Goal: Use online tool/utility: Utilize a website feature to perform a specific function

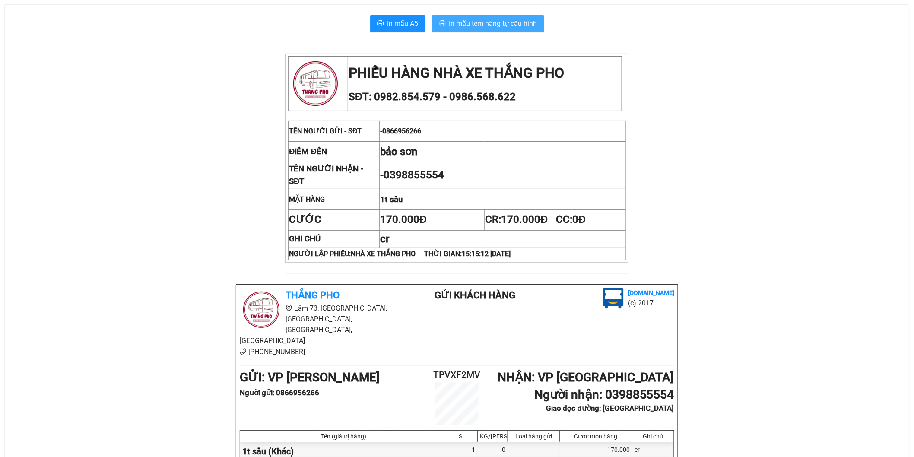
click at [465, 27] on span "In mẫu tem hàng tự cấu hình" at bounding box center [493, 23] width 88 height 11
click at [517, 23] on span "In mẫu tem hàng tự cấu hình" at bounding box center [493, 23] width 88 height 11
click at [524, 23] on span "In mẫu tem hàng tự cấu hình" at bounding box center [493, 23] width 88 height 11
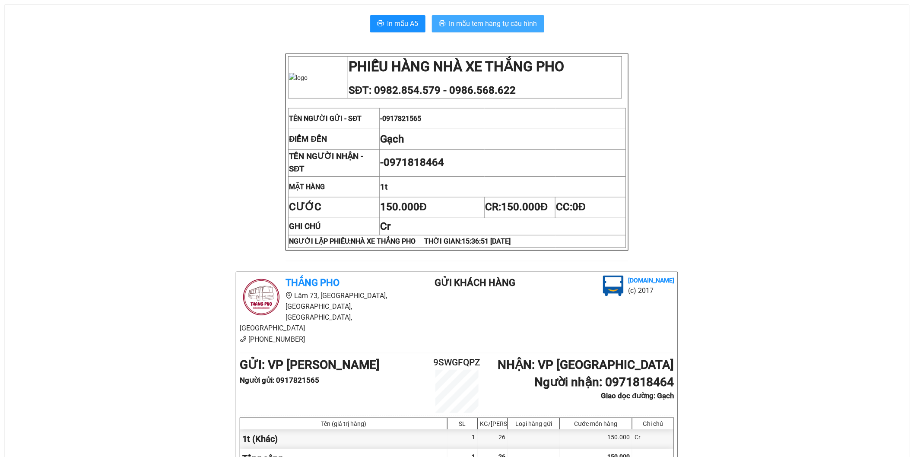
click at [461, 23] on span "In mẫu tem hàng tự cấu hình" at bounding box center [493, 23] width 88 height 11
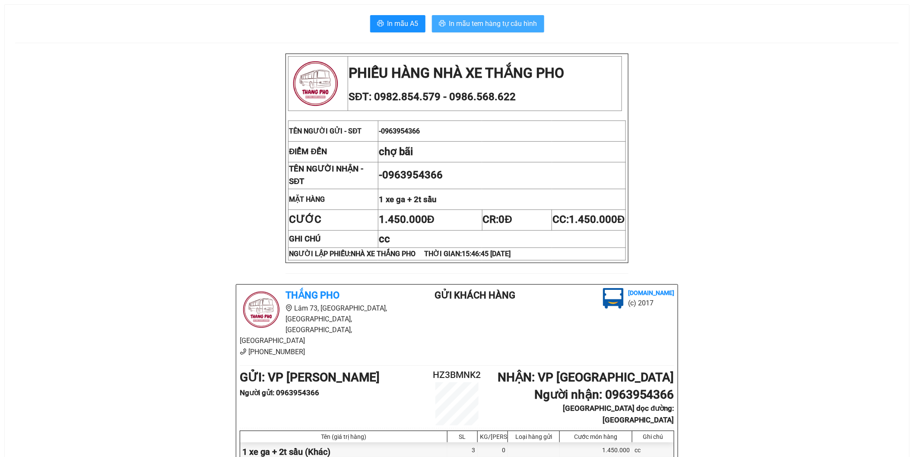
click at [481, 24] on span "In mẫu tem hàng tự cấu hình" at bounding box center [493, 23] width 88 height 11
drag, startPoint x: 421, startPoint y: 183, endPoint x: 457, endPoint y: 181, distance: 35.9
click at [457, 181] on td "- 0963954366" at bounding box center [502, 175] width 248 height 27
click at [486, 25] on span "In mẫu tem hàng tự cấu hình" at bounding box center [493, 23] width 88 height 11
